Goal: Information Seeking & Learning: Learn about a topic

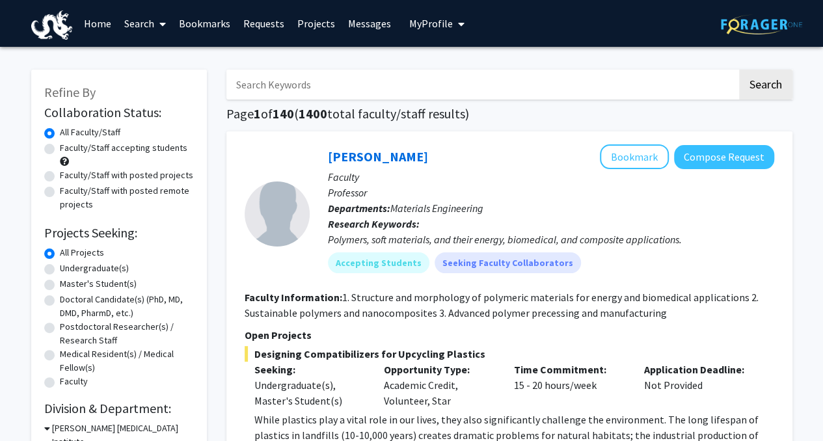
drag, startPoint x: 302, startPoint y: 117, endPoint x: 268, endPoint y: 50, distance: 74.8
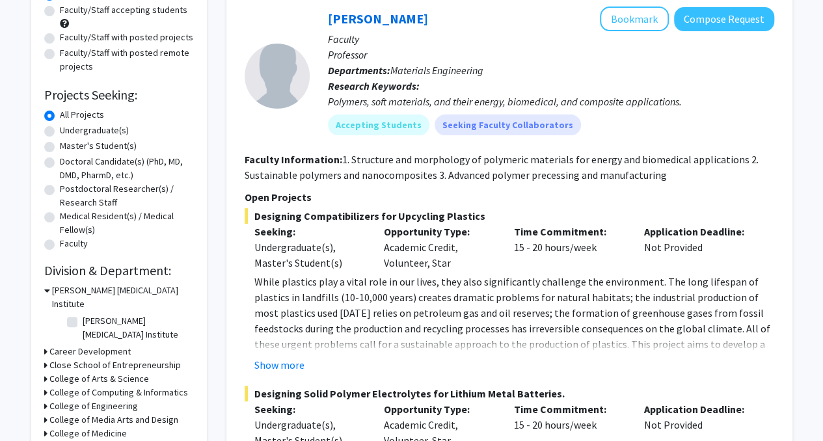
scroll to position [73, 0]
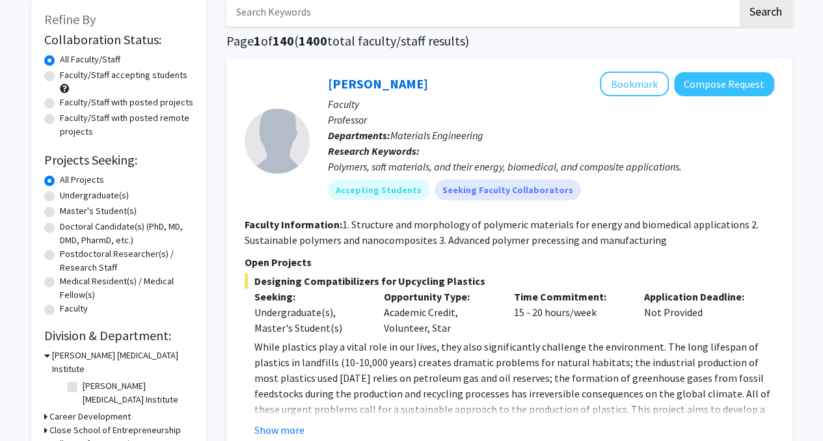
click at [113, 198] on label "Undergraduate(s)" at bounding box center [94, 196] width 69 height 14
click at [68, 197] on input "Undergraduate(s)" at bounding box center [64, 193] width 8 height 8
radio input "true"
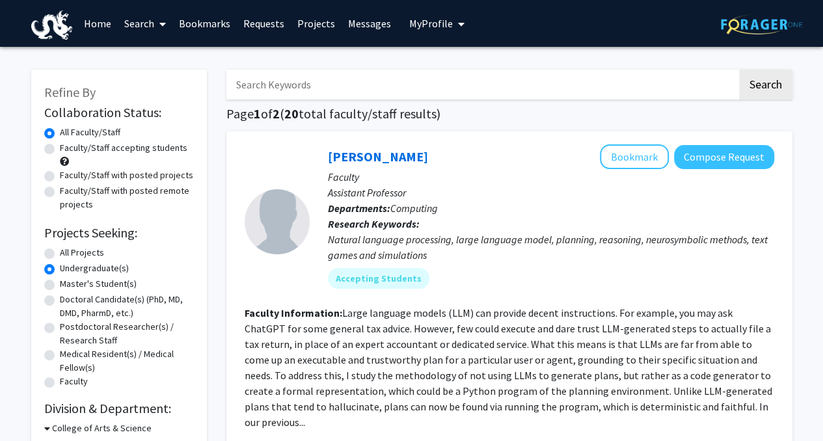
click at [204, 221] on div "Refine By Collaboration Status: Collaboration Status All Faculty/Staff Collabor…" at bounding box center [119, 376] width 176 height 612
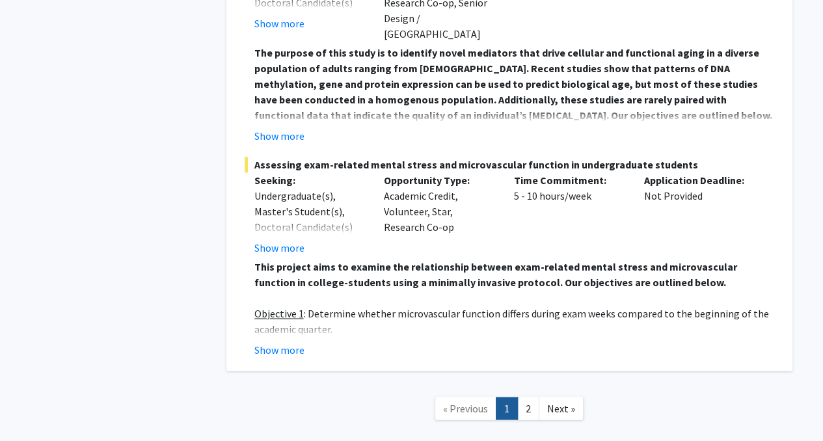
scroll to position [5817, 0]
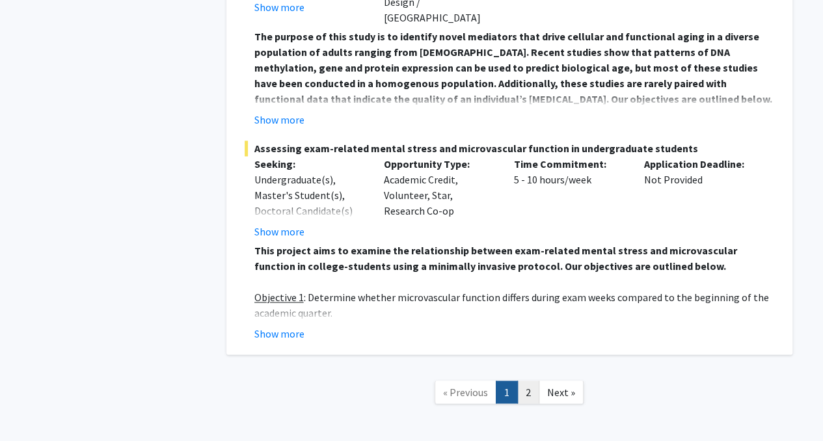
click at [529, 381] on link "2" at bounding box center [528, 392] width 22 height 23
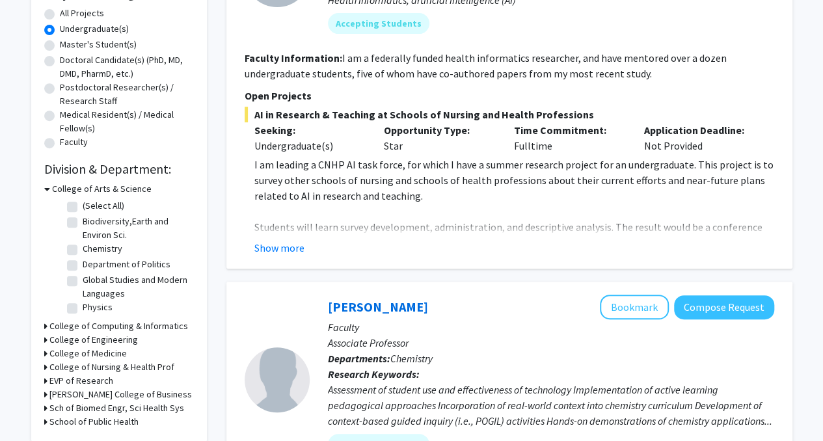
scroll to position [247, 0]
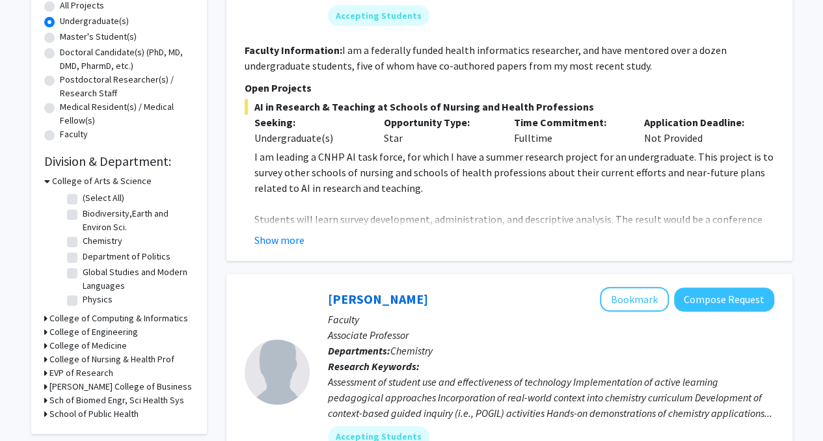
click at [46, 180] on icon at bounding box center [47, 181] width 6 height 14
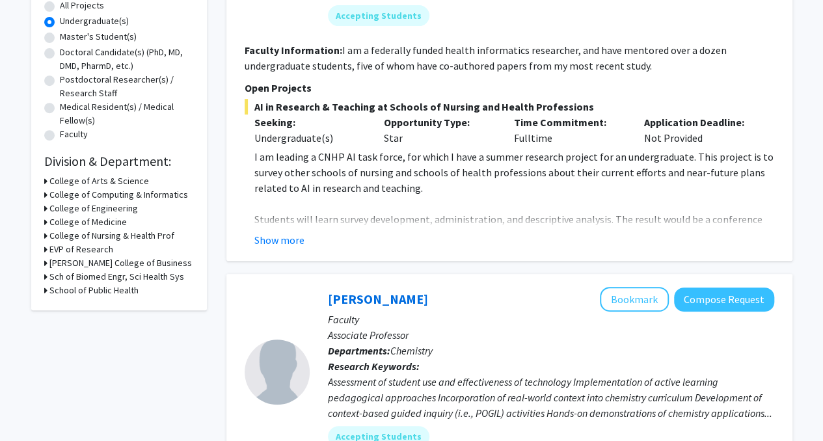
click at [67, 211] on h3 "College of Engineering" at bounding box center [93, 209] width 89 height 14
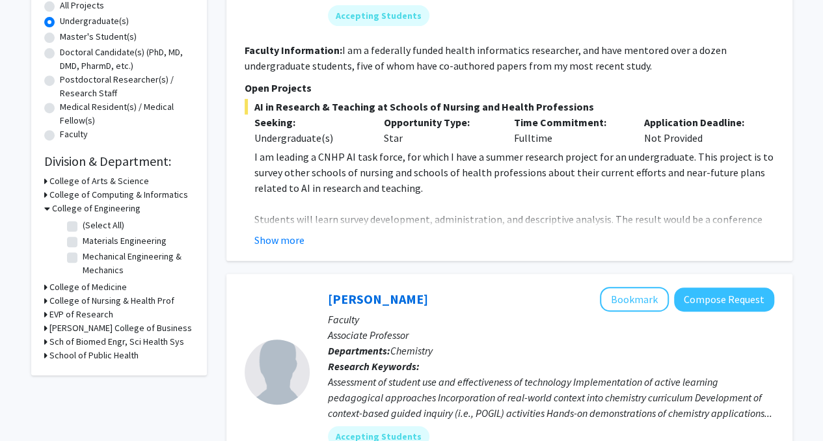
click at [60, 9] on label "All Projects" at bounding box center [82, 6] width 44 height 14
click at [60, 7] on input "All Projects" at bounding box center [64, 3] width 8 height 8
radio input "true"
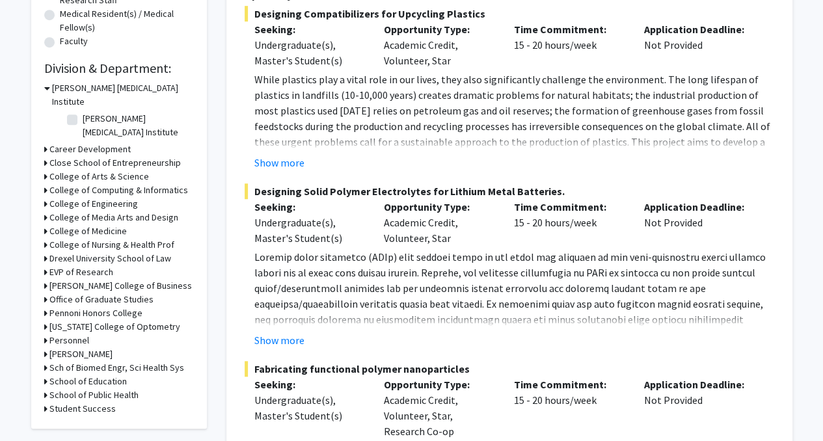
scroll to position [424, 0]
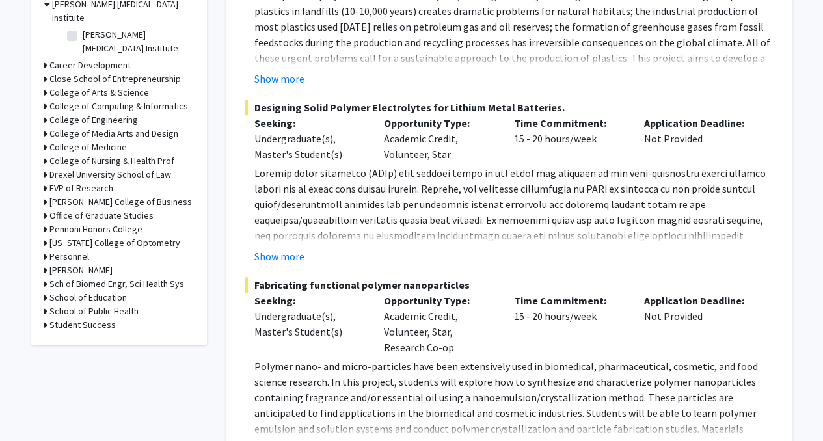
click at [99, 113] on h3 "College of Engineering" at bounding box center [93, 120] width 89 height 14
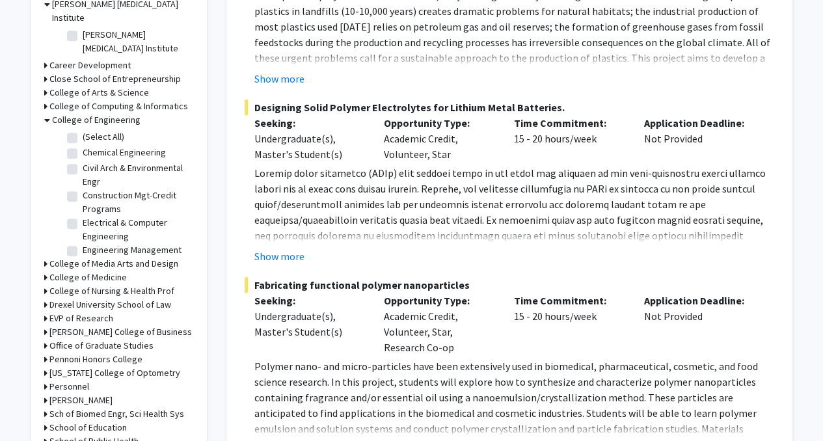
click at [83, 130] on label "(Select All)" at bounding box center [104, 137] width 42 height 14
click at [83, 130] on input "(Select All)" at bounding box center [87, 134] width 8 height 8
checkbox input "true"
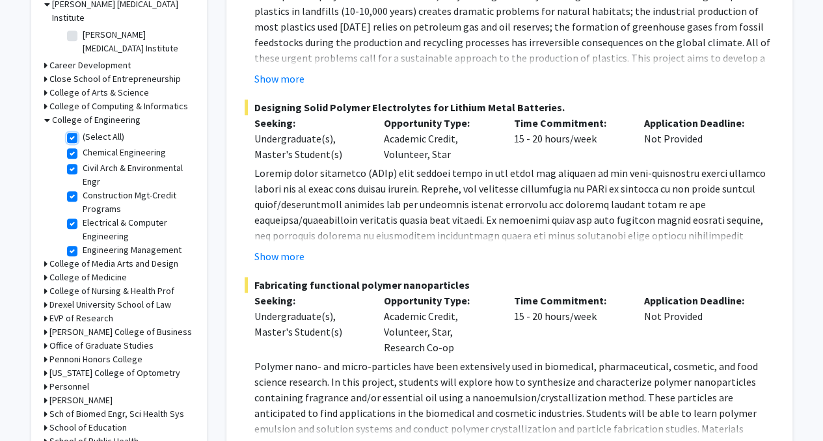
checkbox input "true"
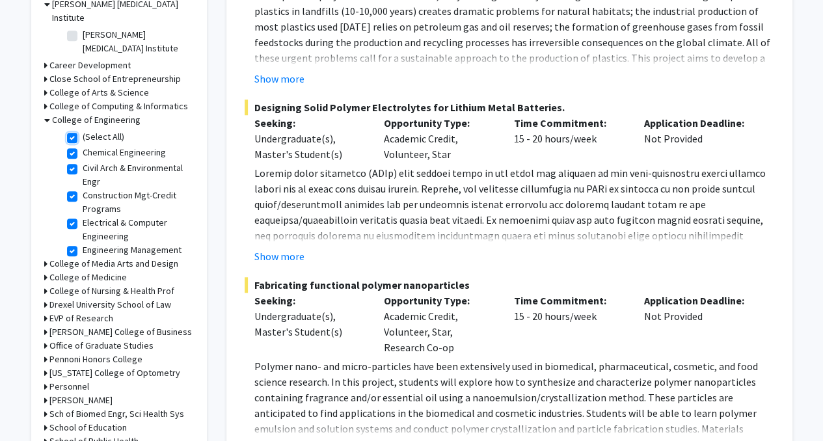
checkbox input "true"
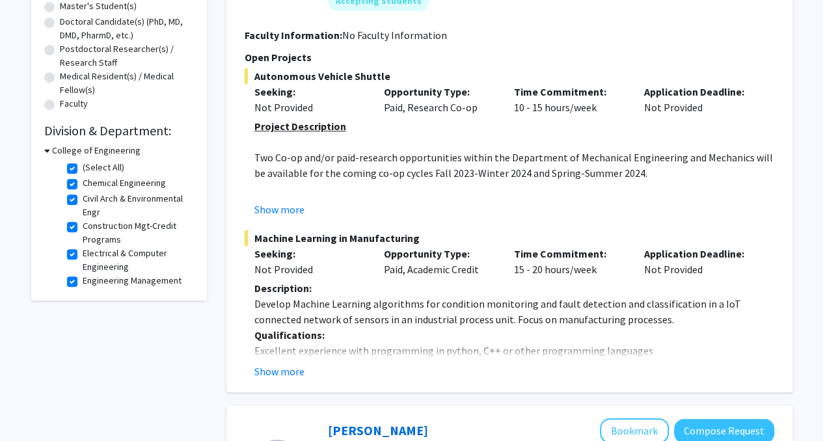
scroll to position [286, 0]
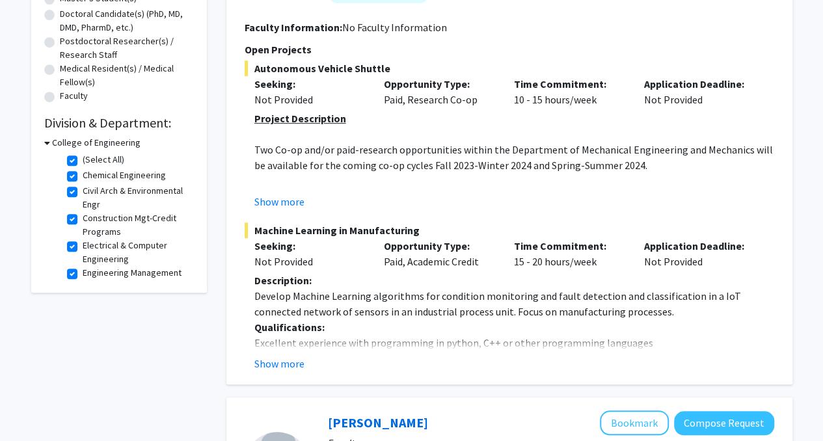
click at [78, 191] on fg-checkbox "Civil Arch & Environmental Engr Civil Arch & Environmental Engr" at bounding box center [129, 197] width 124 height 27
click at [83, 219] on label "Construction Mgt-Credit Programs" at bounding box center [137, 225] width 108 height 27
click at [83, 219] on input "Construction Mgt-Credit Programs" at bounding box center [87, 216] width 8 height 8
checkbox input "false"
checkbox input "true"
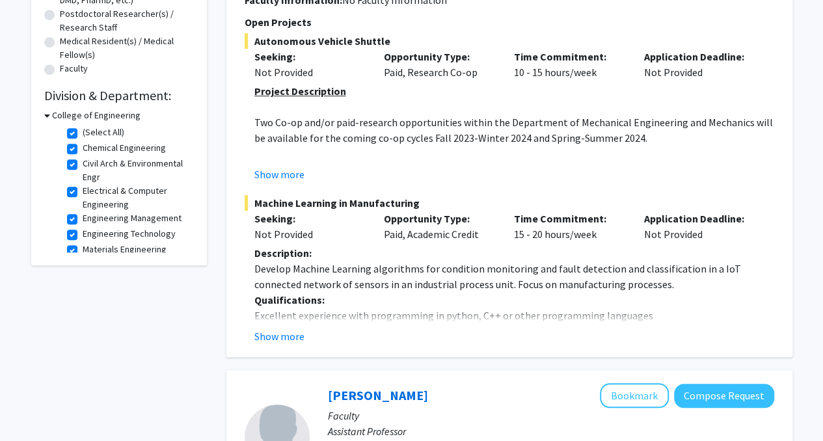
scroll to position [36, 0]
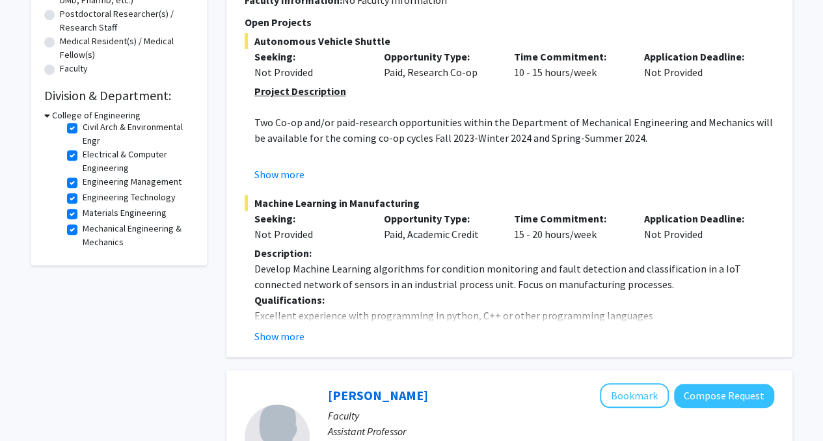
click at [83, 197] on label "Engineering Technology" at bounding box center [129, 198] width 93 height 14
click at [83, 197] on input "Engineering Technology" at bounding box center [87, 195] width 8 height 8
checkbox input "false"
checkbox input "true"
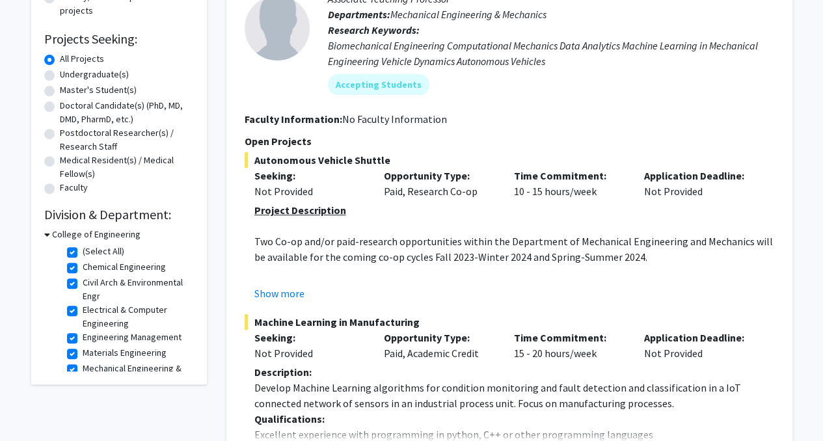
scroll to position [21, 0]
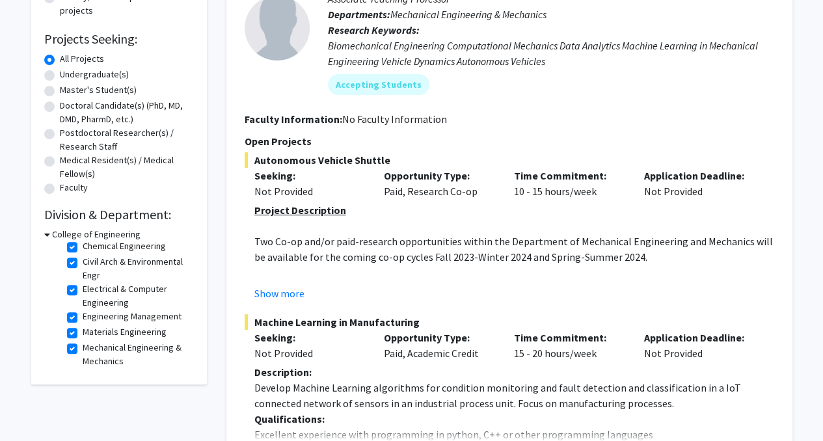
click at [83, 318] on label "Engineering Management" at bounding box center [132, 317] width 99 height 14
click at [83, 318] on input "Engineering Management" at bounding box center [87, 314] width 8 height 8
checkbox input "false"
checkbox input "true"
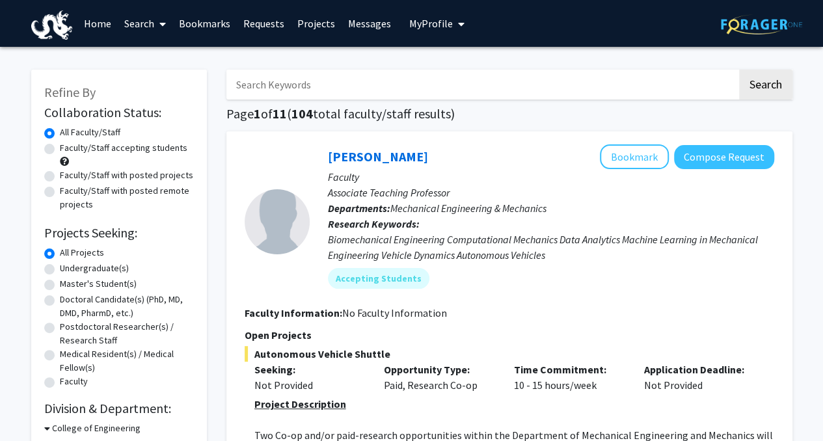
scroll to position [215, 0]
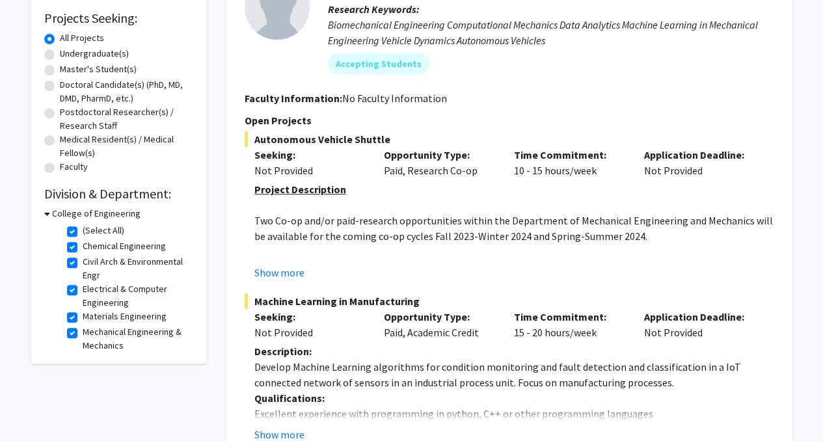
click at [83, 288] on label "Electrical & Computer Engineering" at bounding box center [137, 295] width 108 height 27
click at [83, 288] on input "Electrical & Computer Engineering" at bounding box center [87, 286] width 8 height 8
checkbox input "false"
checkbox input "true"
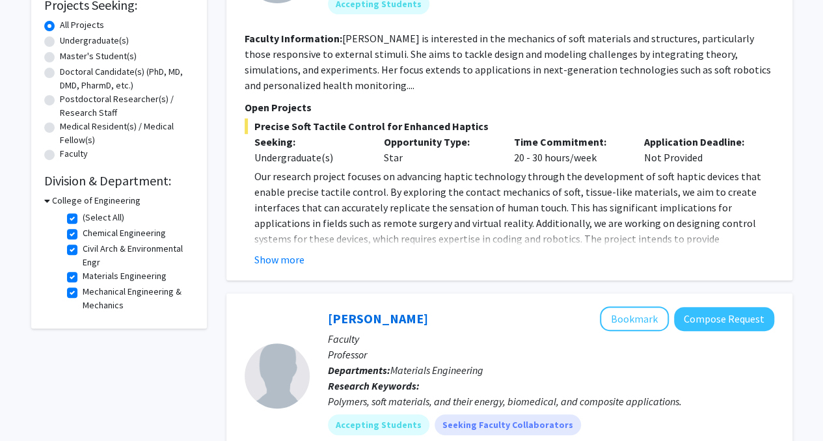
scroll to position [234, 0]
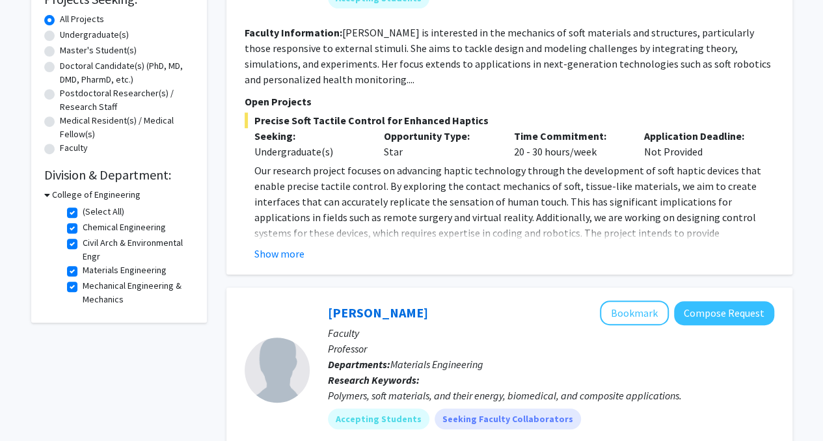
click at [83, 244] on label "Civil Arch & Environmental Engr" at bounding box center [137, 249] width 108 height 27
click at [83, 244] on input "Civil Arch & Environmental Engr" at bounding box center [87, 240] width 8 height 8
checkbox input "false"
checkbox input "true"
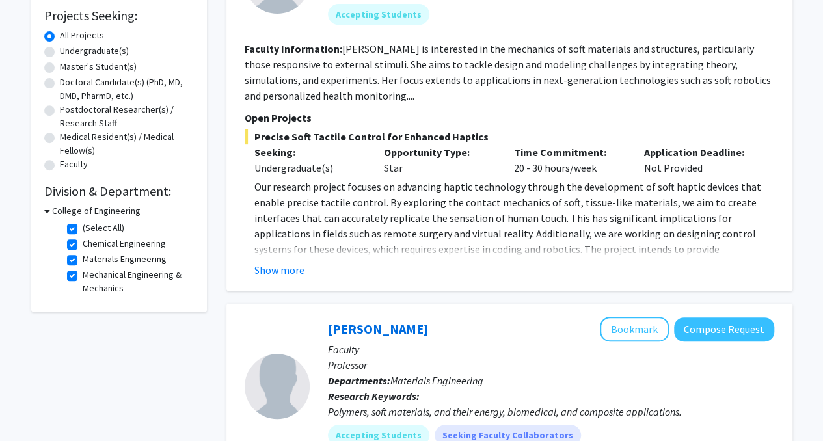
scroll to position [217, 0]
click at [83, 279] on label "Mechanical Engineering & Mechanics" at bounding box center [137, 282] width 108 height 27
click at [83, 277] on input "Mechanical Engineering & Mechanics" at bounding box center [87, 273] width 8 height 8
checkbox input "false"
checkbox input "true"
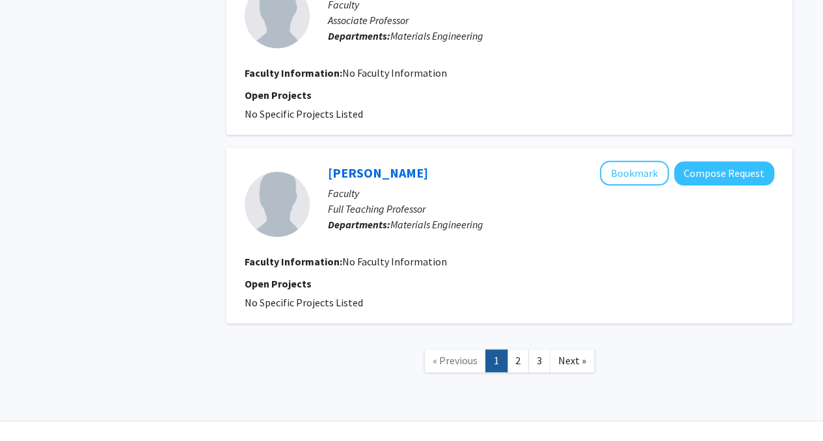
scroll to position [3075, 0]
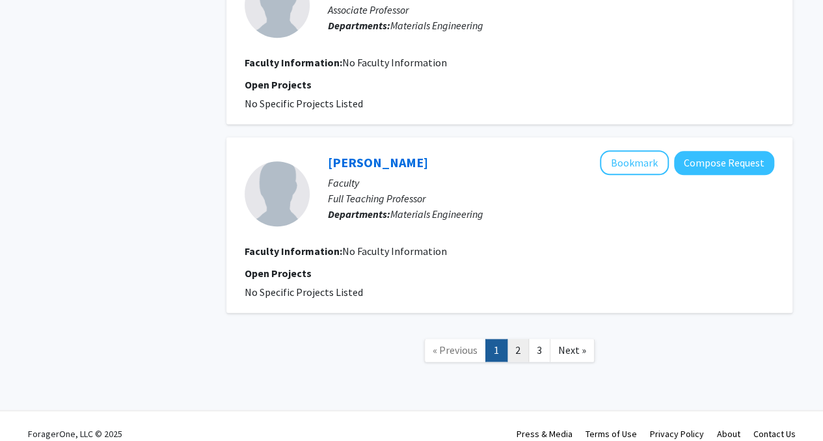
click at [521, 339] on link "2" at bounding box center [518, 350] width 22 height 23
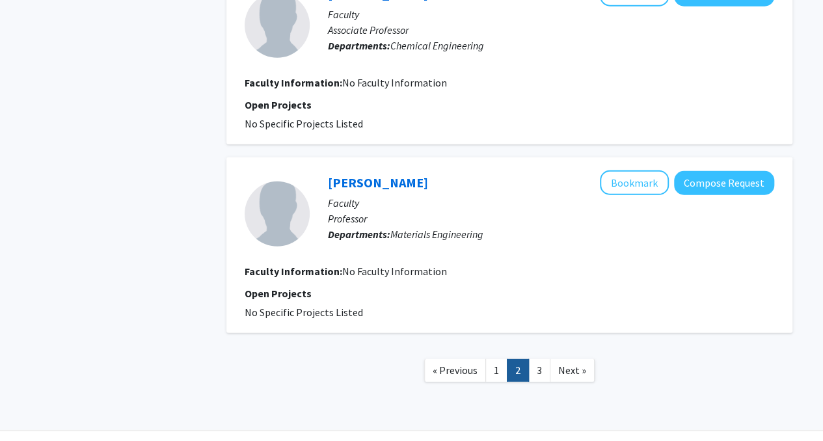
scroll to position [1709, 0]
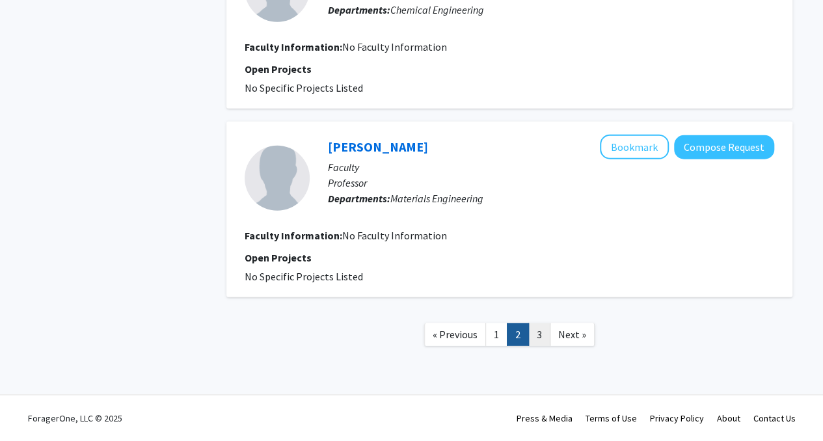
click at [532, 339] on link "3" at bounding box center [540, 334] width 22 height 23
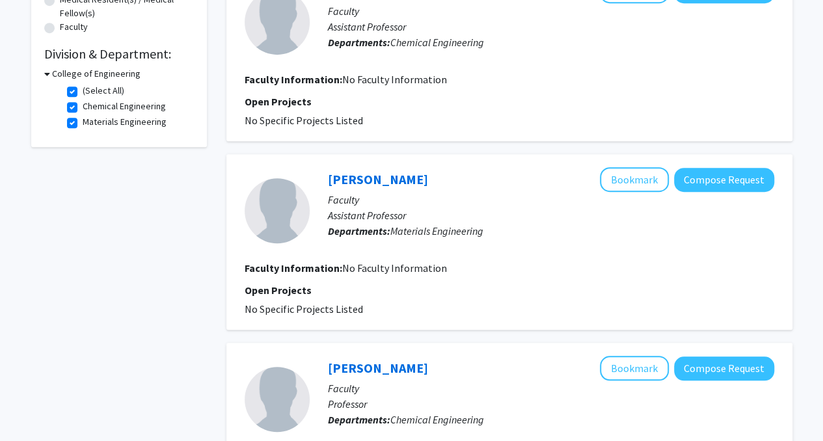
scroll to position [254, 0]
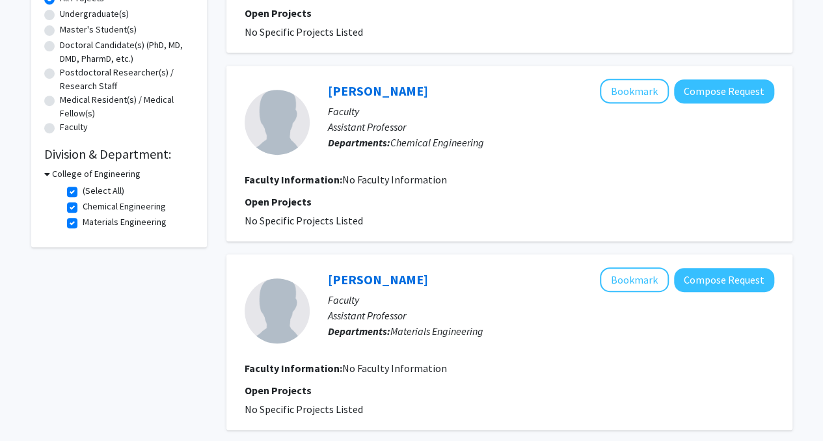
click at [83, 187] on label "(Select All)" at bounding box center [104, 191] width 42 height 14
click at [83, 187] on input "(Select All)" at bounding box center [87, 188] width 8 height 8
checkbox input "false"
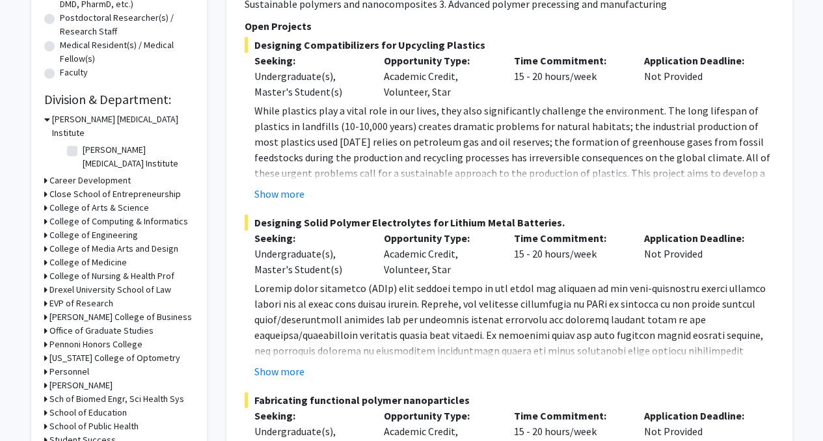
scroll to position [336, 0]
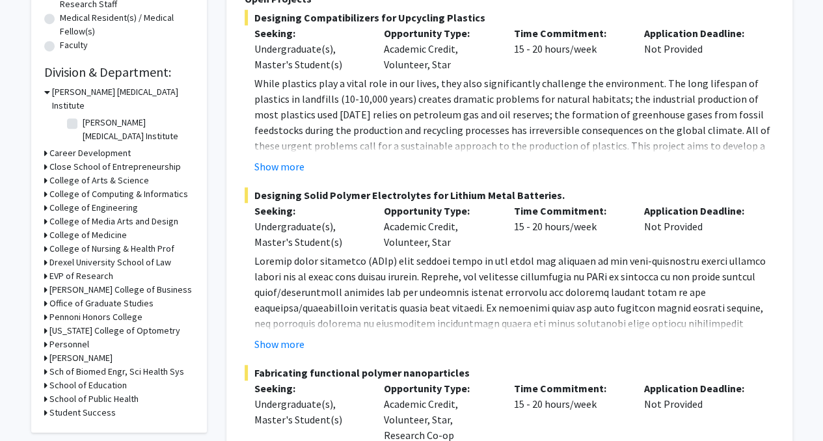
click at [103, 365] on h3 "Sch of Biomed Engr, Sci Health Sys" at bounding box center [116, 372] width 135 height 14
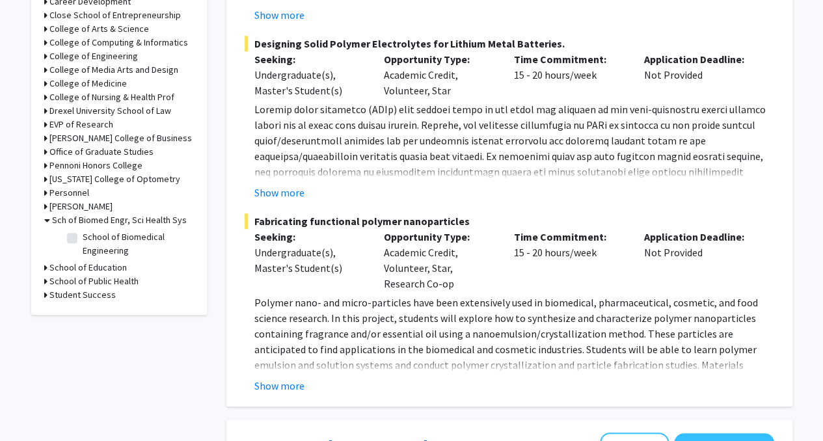
scroll to position [498, 0]
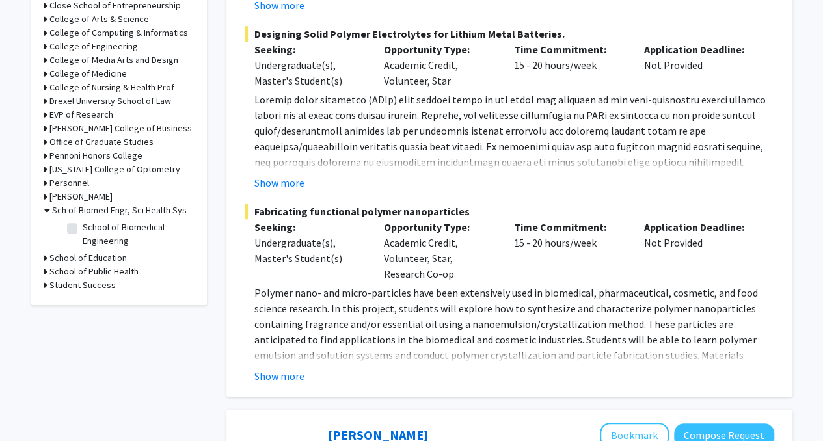
click at [83, 221] on label "School of Biomedical Engineering" at bounding box center [137, 234] width 108 height 27
click at [83, 221] on input "School of Biomedical Engineering" at bounding box center [87, 225] width 8 height 8
checkbox input "true"
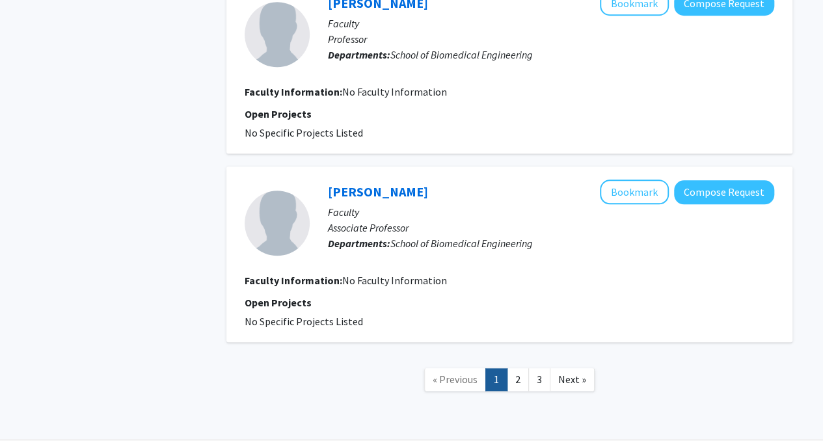
scroll to position [2987, 0]
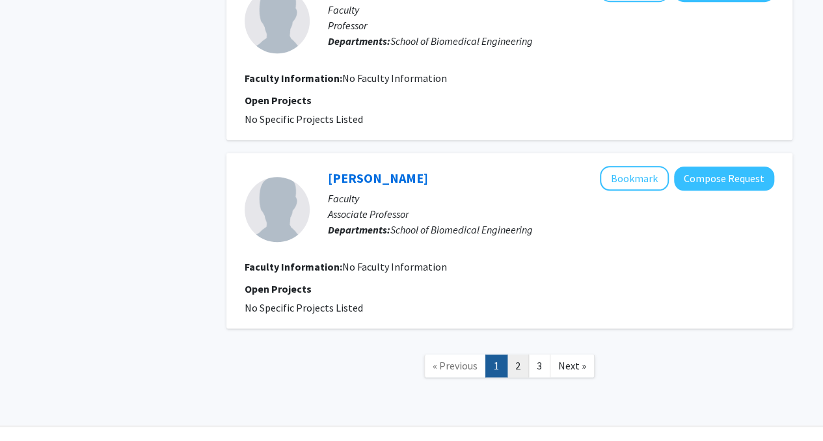
click at [525, 355] on link "2" at bounding box center [518, 366] width 22 height 23
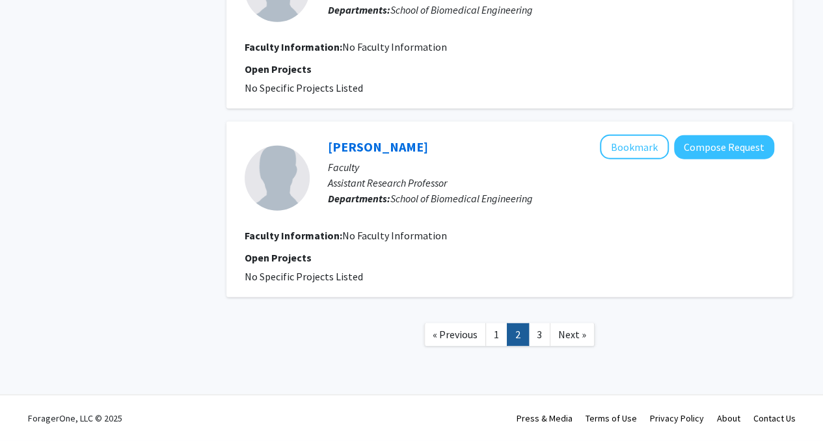
scroll to position [1707, 0]
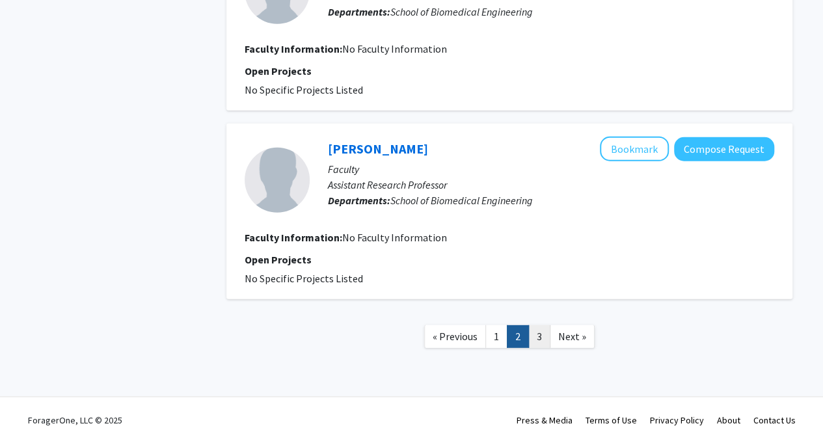
click at [538, 336] on link "3" at bounding box center [540, 336] width 22 height 23
